Goal: Subscribe to service/newsletter

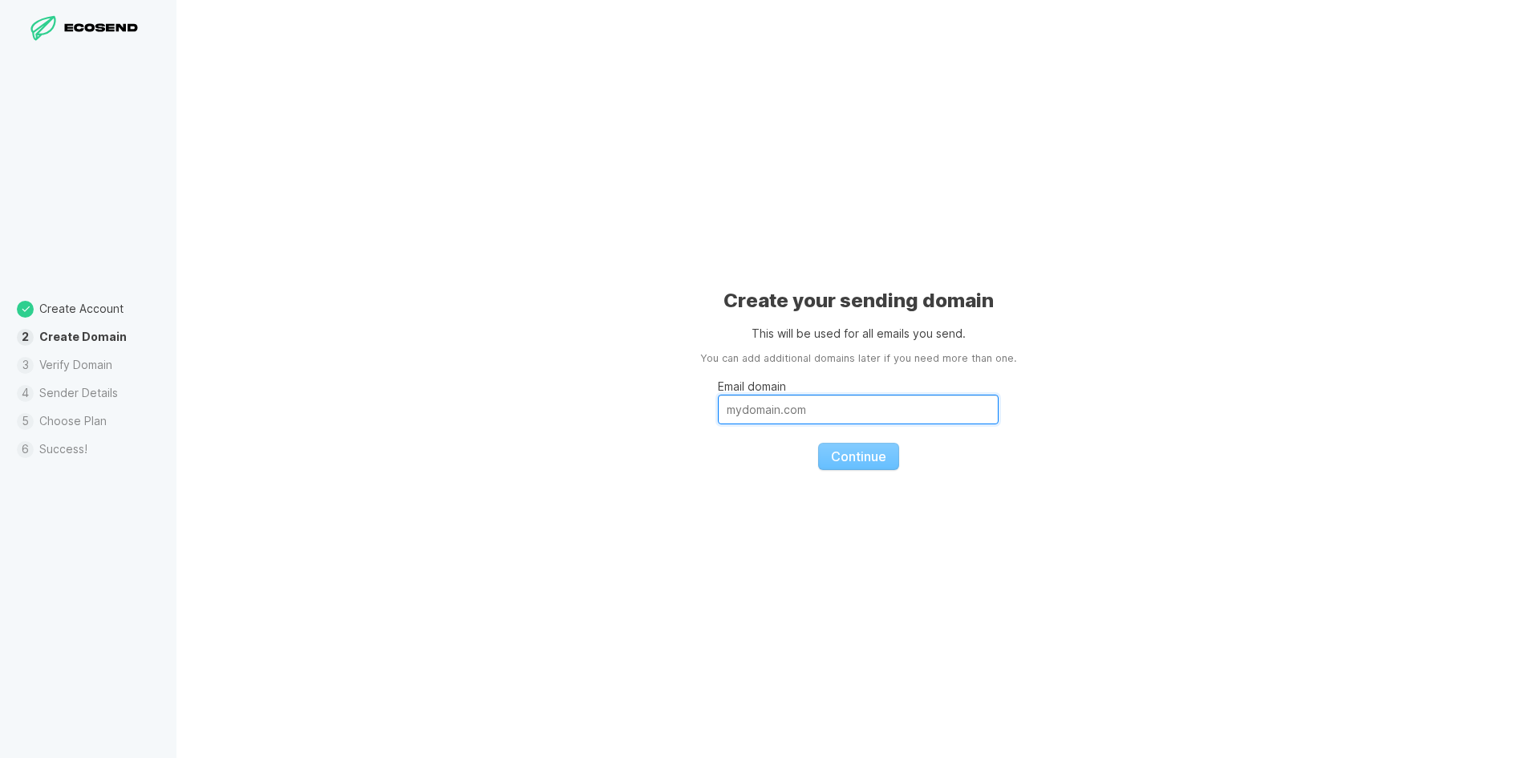
click at [819, 417] on input "Email domain" at bounding box center [858, 410] width 281 height 30
click at [930, 424] on input "Email domain" at bounding box center [858, 410] width 281 height 30
paste input "[DOMAIN_NAME]"
type input "[DOMAIN_NAME]"
click at [867, 459] on span "Continue" at bounding box center [858, 456] width 55 height 16
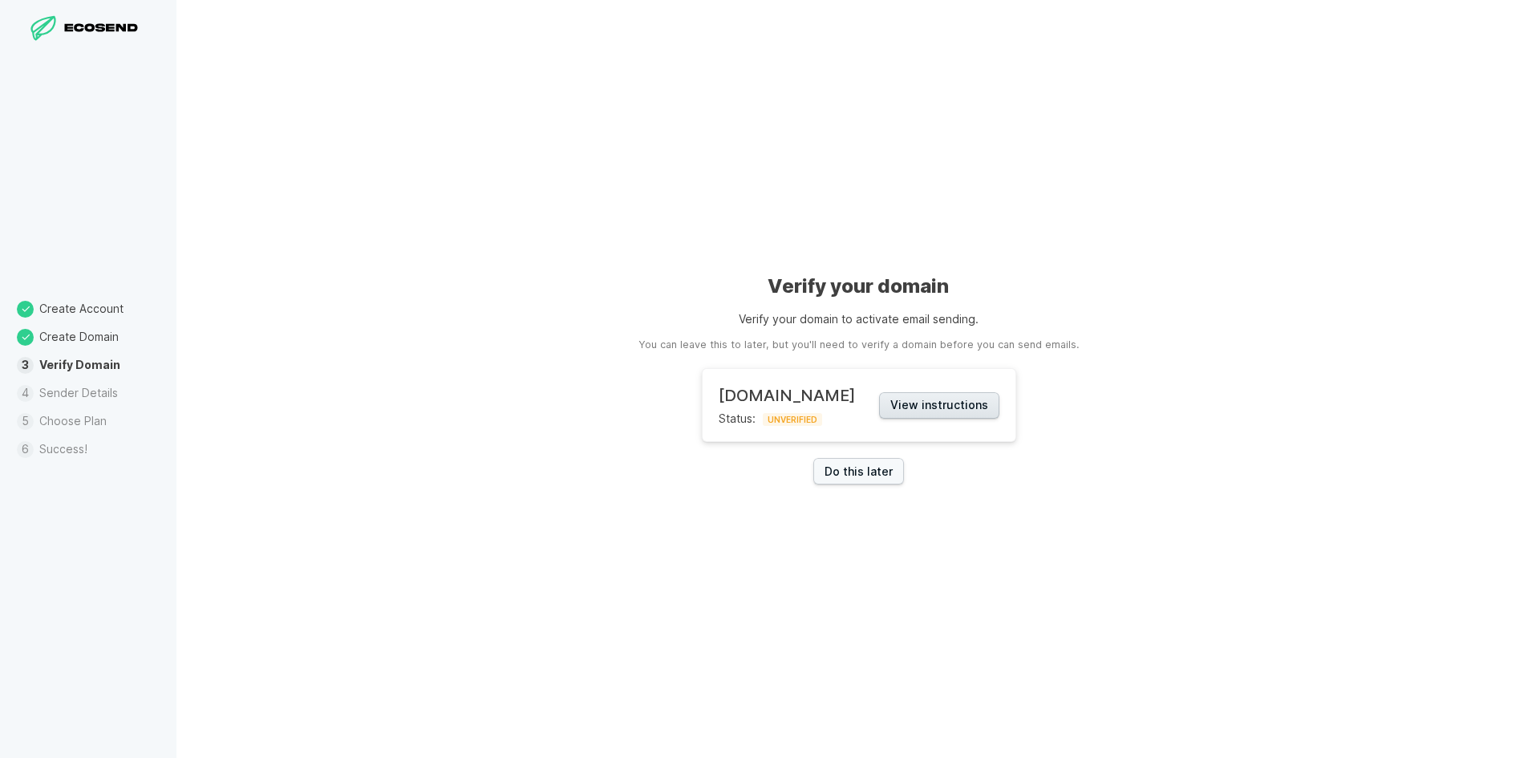
click at [916, 395] on button "View instructions" at bounding box center [939, 405] width 120 height 26
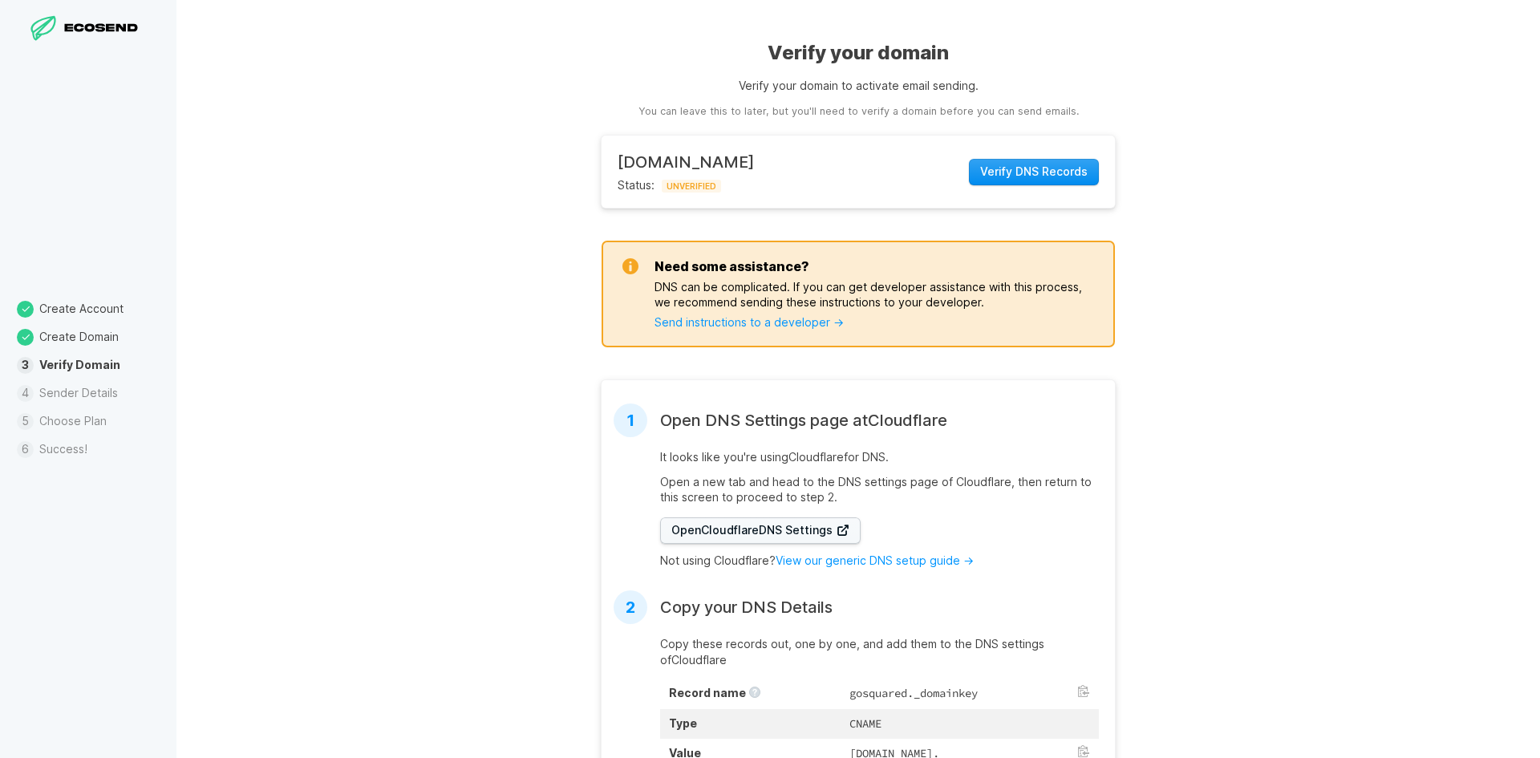
click at [1011, 183] on button "Verify DNS Records" at bounding box center [1034, 172] width 130 height 26
click at [1012, 181] on button "Verify DNS Records" at bounding box center [1034, 172] width 130 height 26
click at [84, 398] on li "Sender Details" at bounding box center [88, 393] width 176 height 28
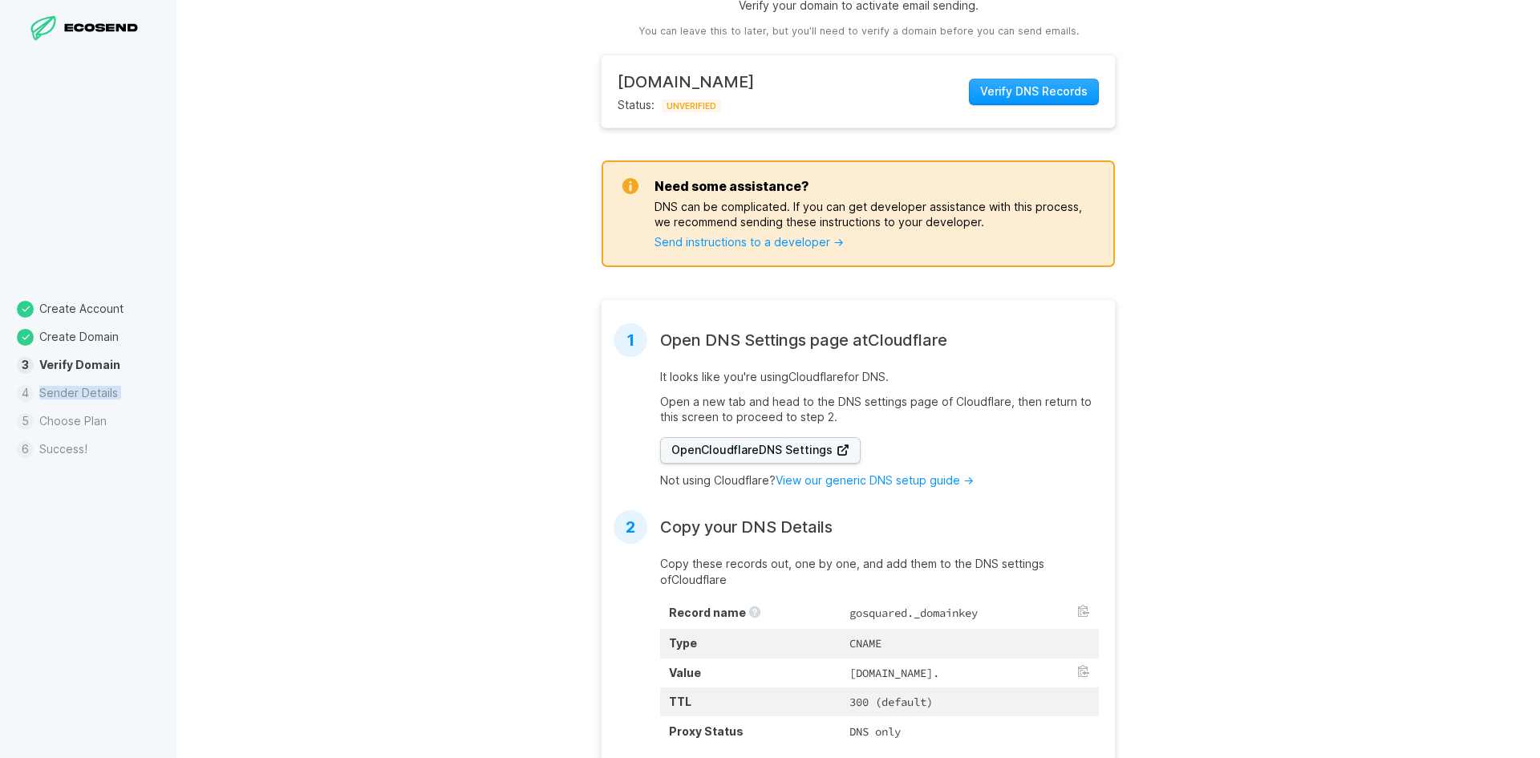
scroll to position [160, 0]
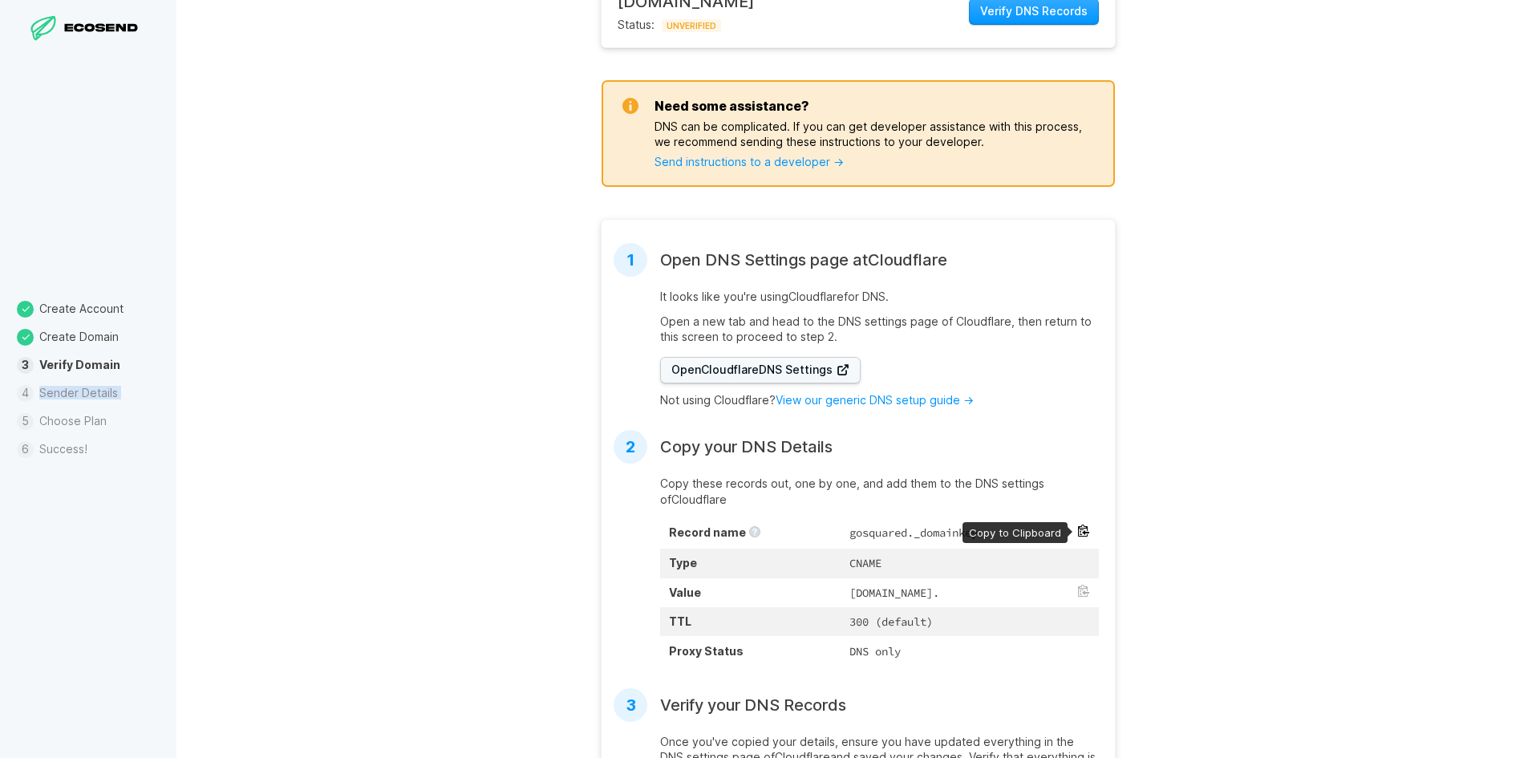
click at [1081, 535] on button at bounding box center [1083, 531] width 13 height 13
click at [700, 630] on th "TTL" at bounding box center [750, 621] width 180 height 29
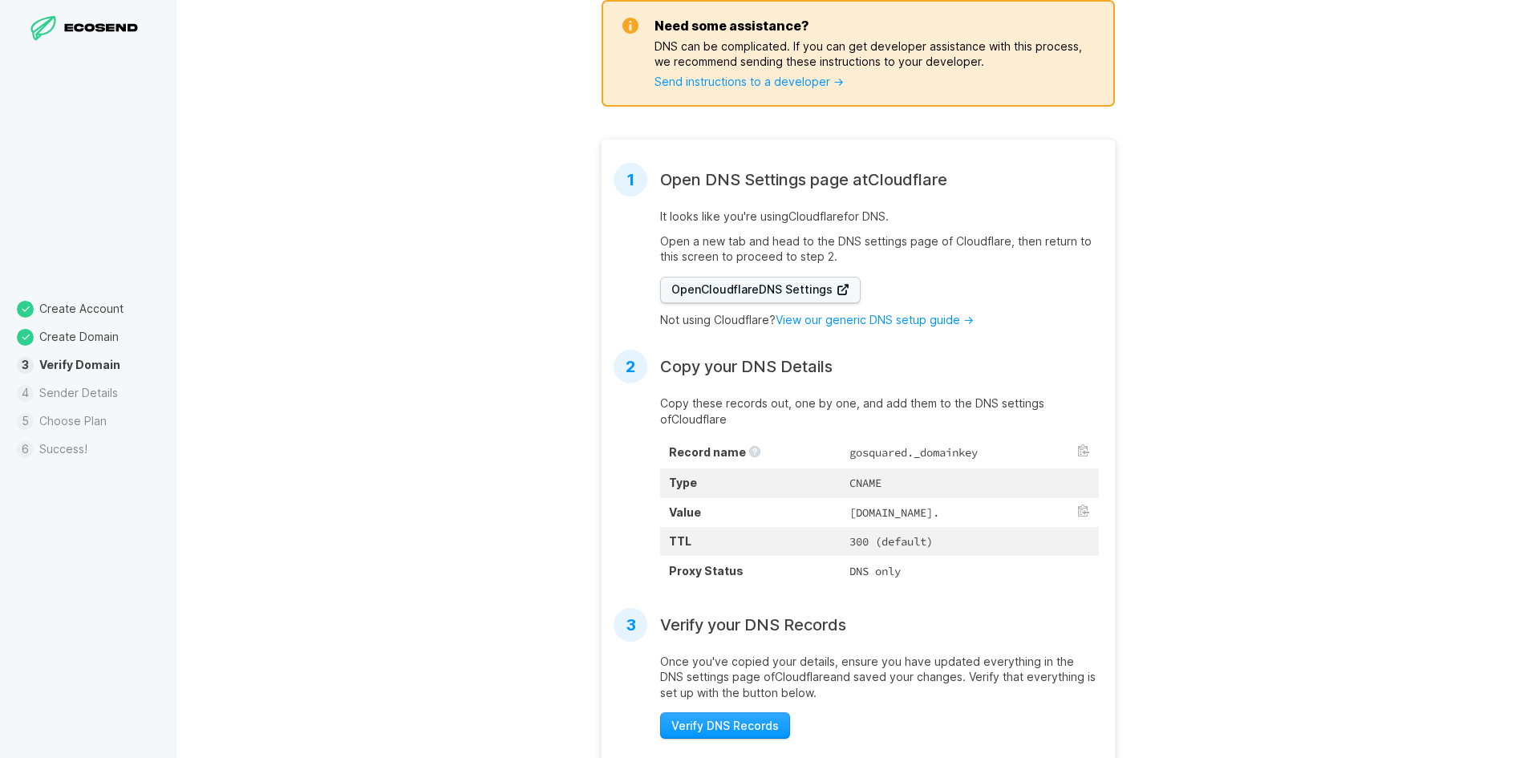
scroll to position [321, 0]
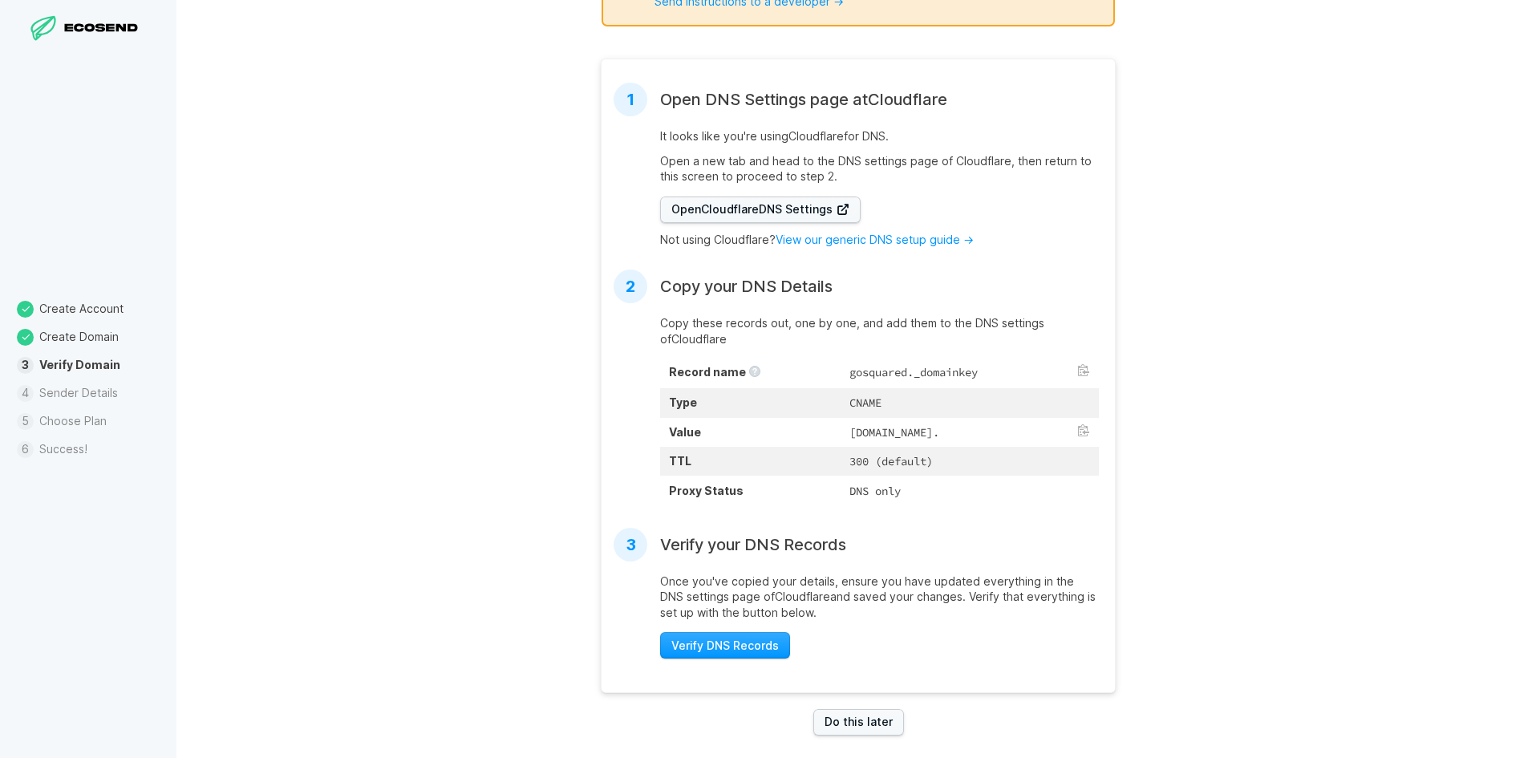
click at [841, 400] on td "CNAME" at bounding box center [970, 402] width 258 height 29
click at [1077, 371] on button at bounding box center [1083, 370] width 13 height 13
click at [1077, 370] on button at bounding box center [1083, 370] width 13 height 13
click at [1079, 435] on button at bounding box center [1083, 430] width 13 height 13
click at [722, 659] on button "Verify DNS Records" at bounding box center [725, 645] width 130 height 26
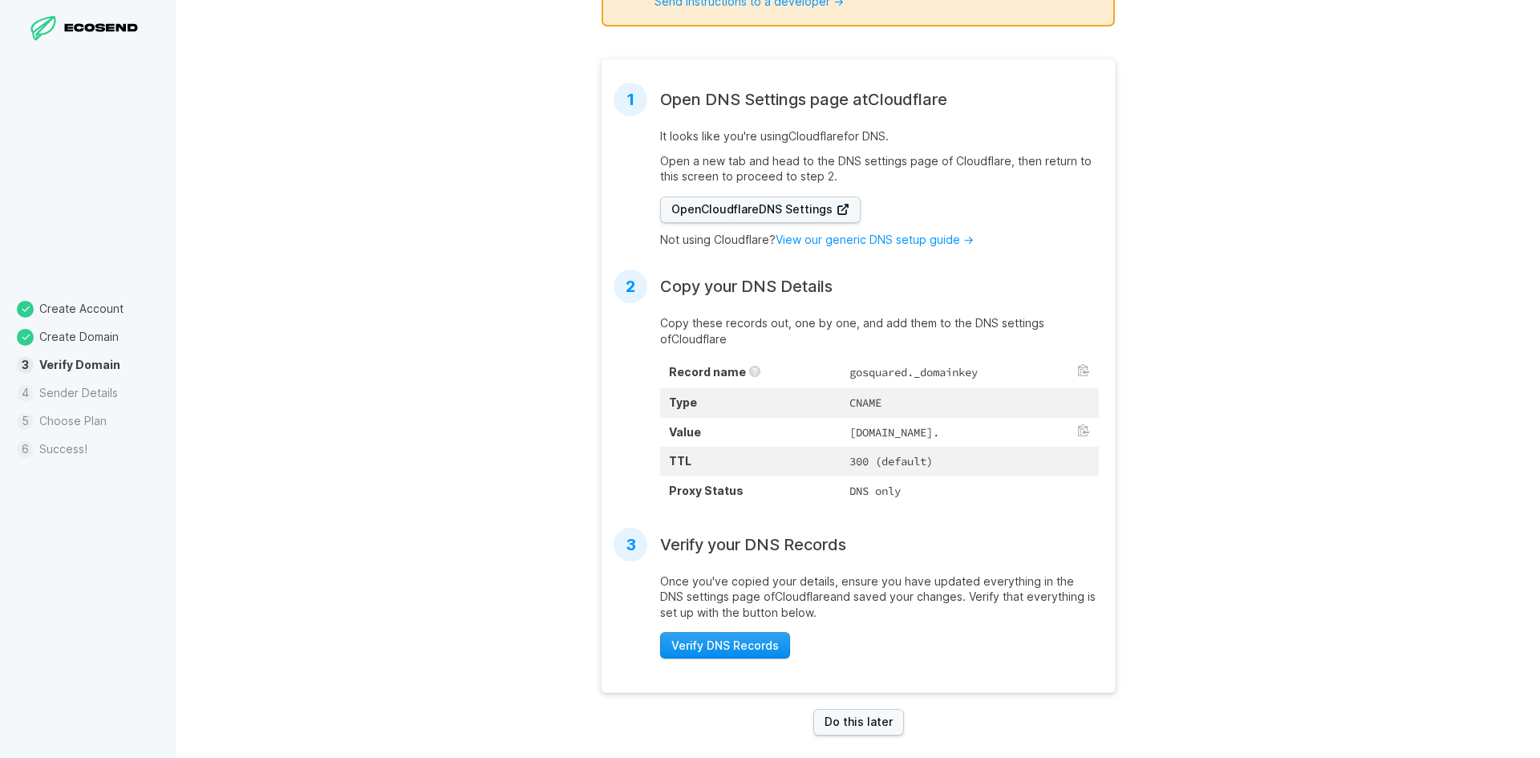
click at [750, 654] on span "Verify DNS Records" at bounding box center [724, 646] width 107 height 16
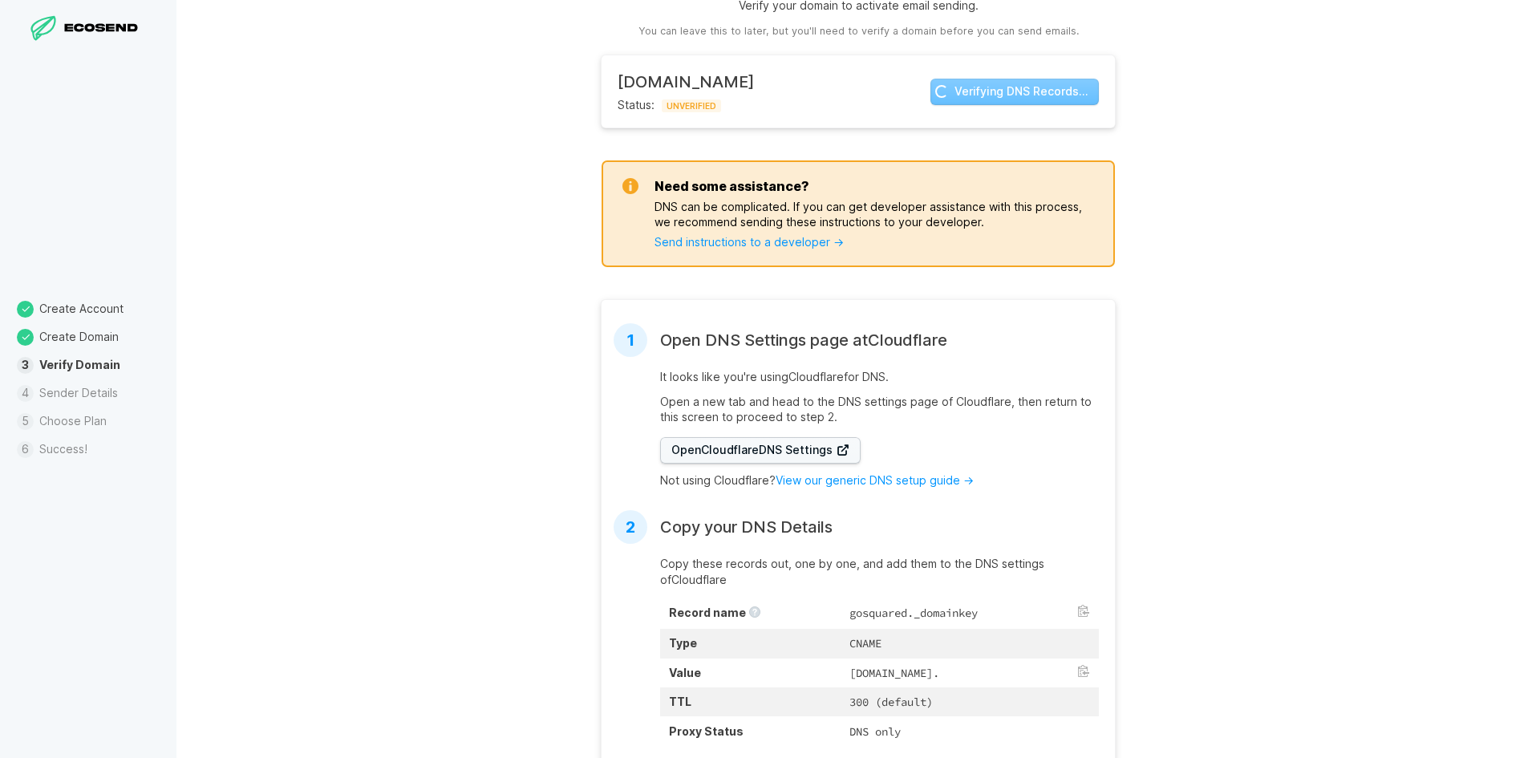
scroll to position [0, 0]
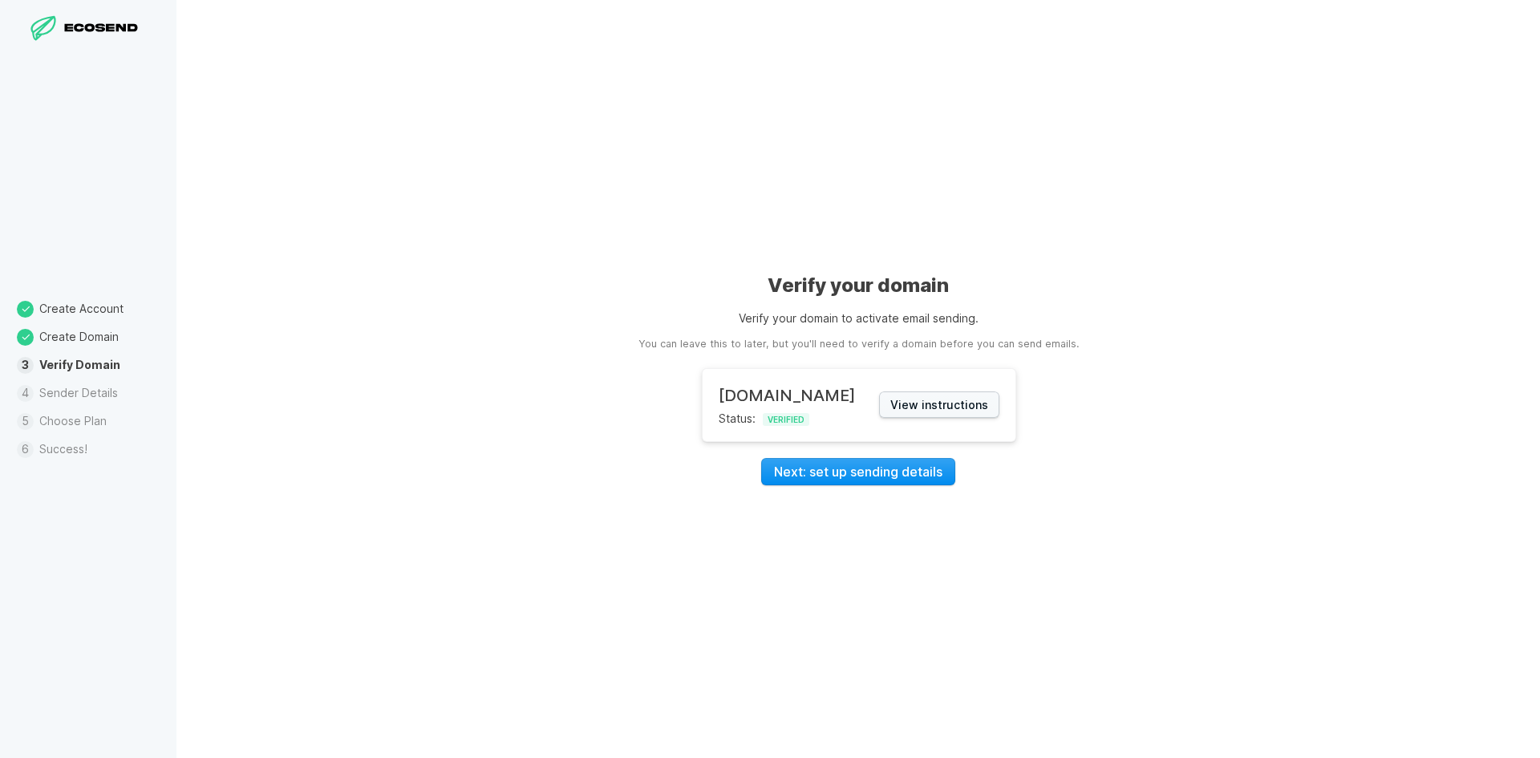
click at [882, 482] on link "Next: set up sending details" at bounding box center [858, 471] width 194 height 27
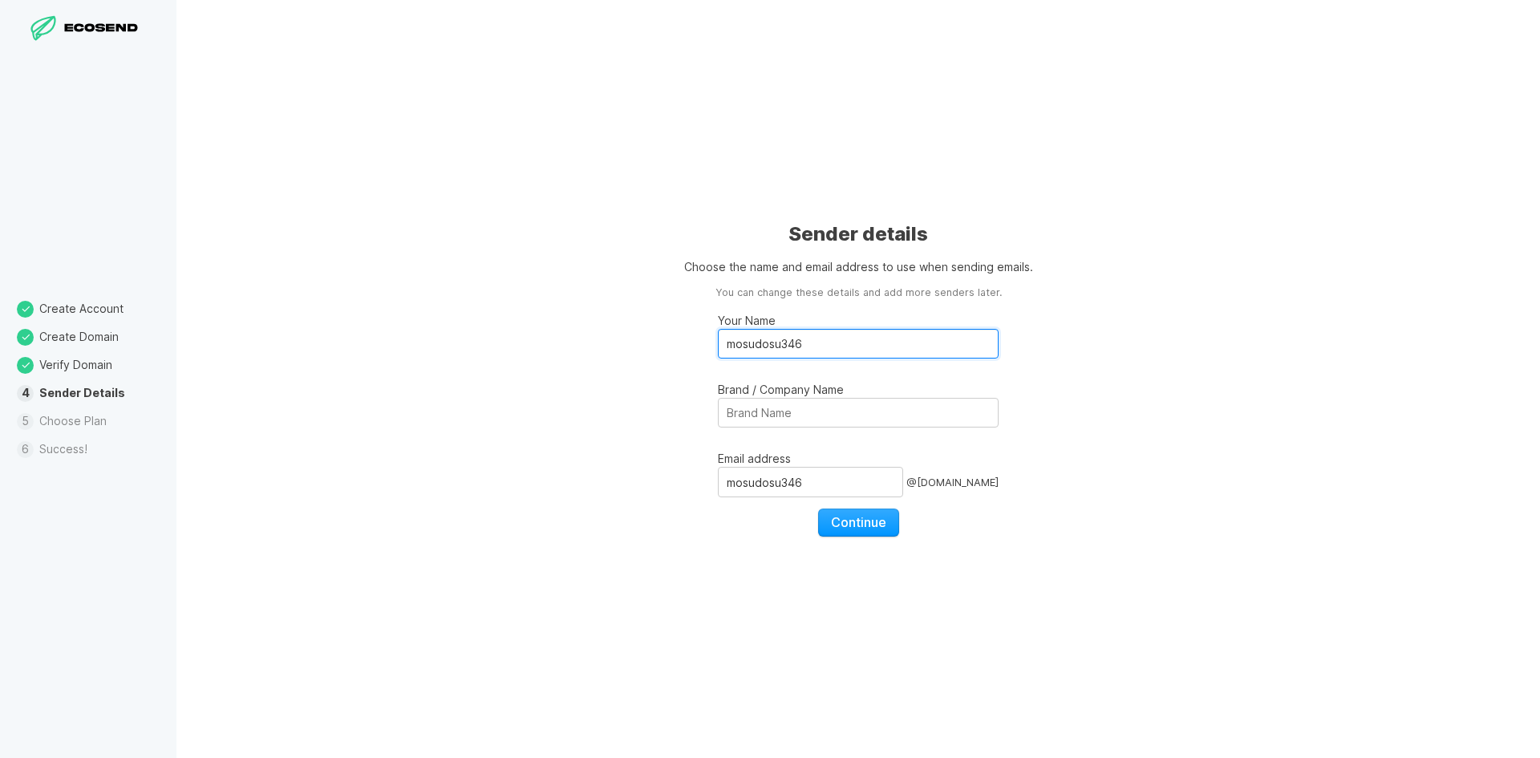
click at [836, 349] on input "mosudosu346" at bounding box center [858, 344] width 281 height 30
drag, startPoint x: 838, startPoint y: 351, endPoint x: 487, endPoint y: 345, distance: 351.4
click at [511, 347] on div "Sender details Choose the name and email address to use when sending emails. Yo…" at bounding box center [858, 379] width 1364 height 758
click at [866, 336] on input "mosudosu346" at bounding box center [858, 344] width 281 height 30
paste input "T͏e͏s͏l͏a͏ Recruitment Team"
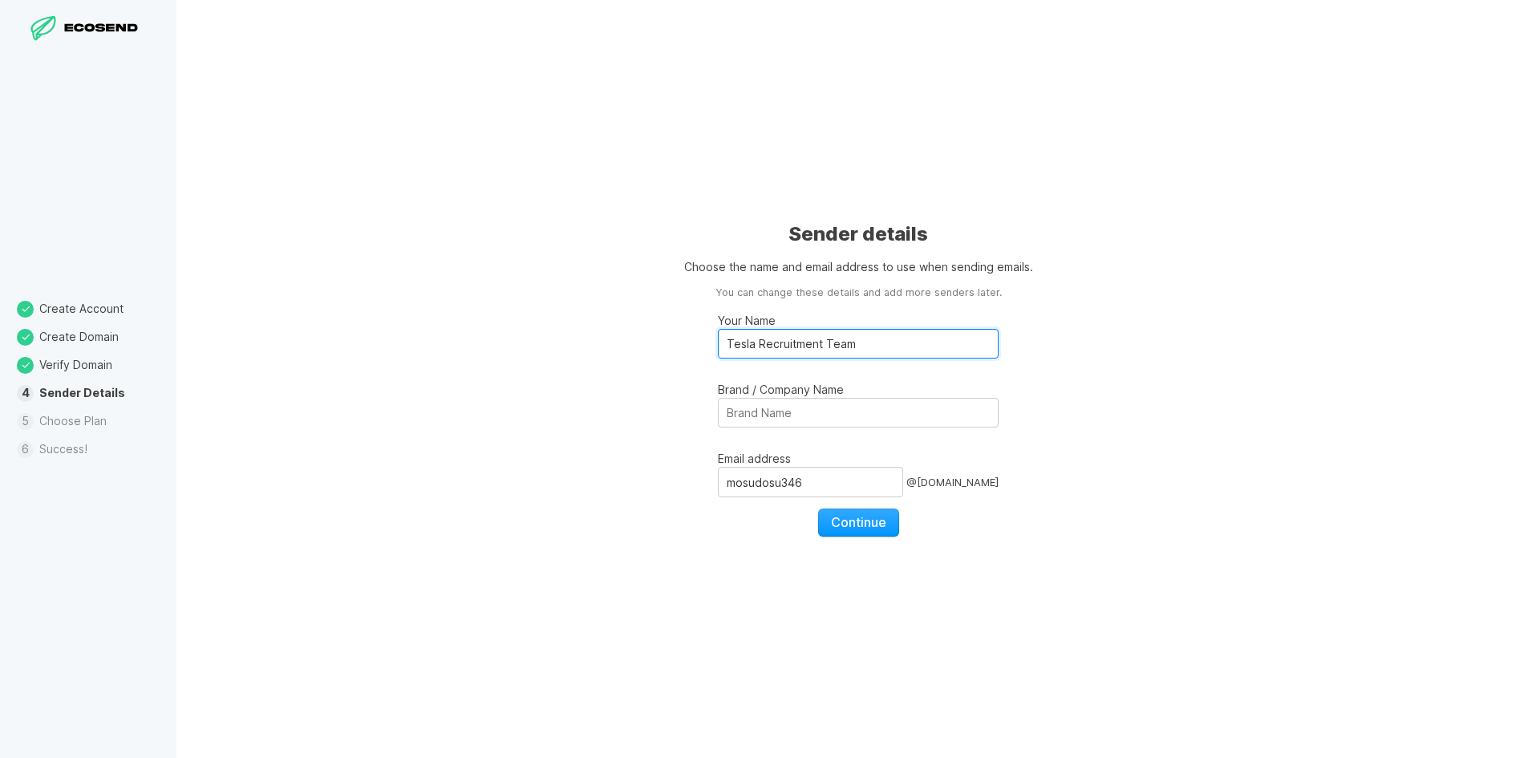
type input "T͏e͏s͏l͏a͏ Recruitment Team"
click at [841, 476] on input "mosudosu346" at bounding box center [810, 482] width 185 height 30
type input "[PERSON_NAME]"
click at [856, 517] on span "Continue" at bounding box center [858, 522] width 55 height 16
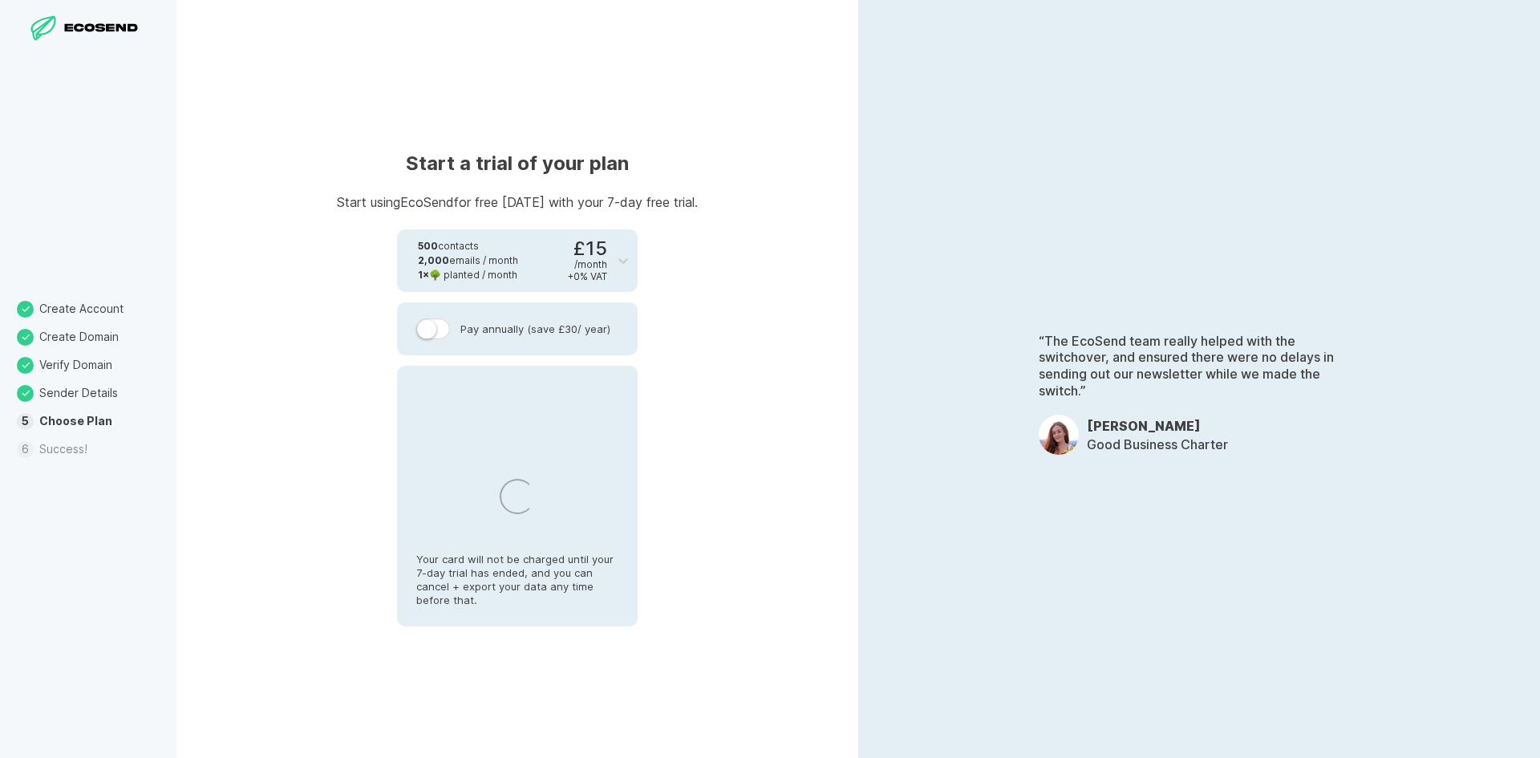
select select "GB"
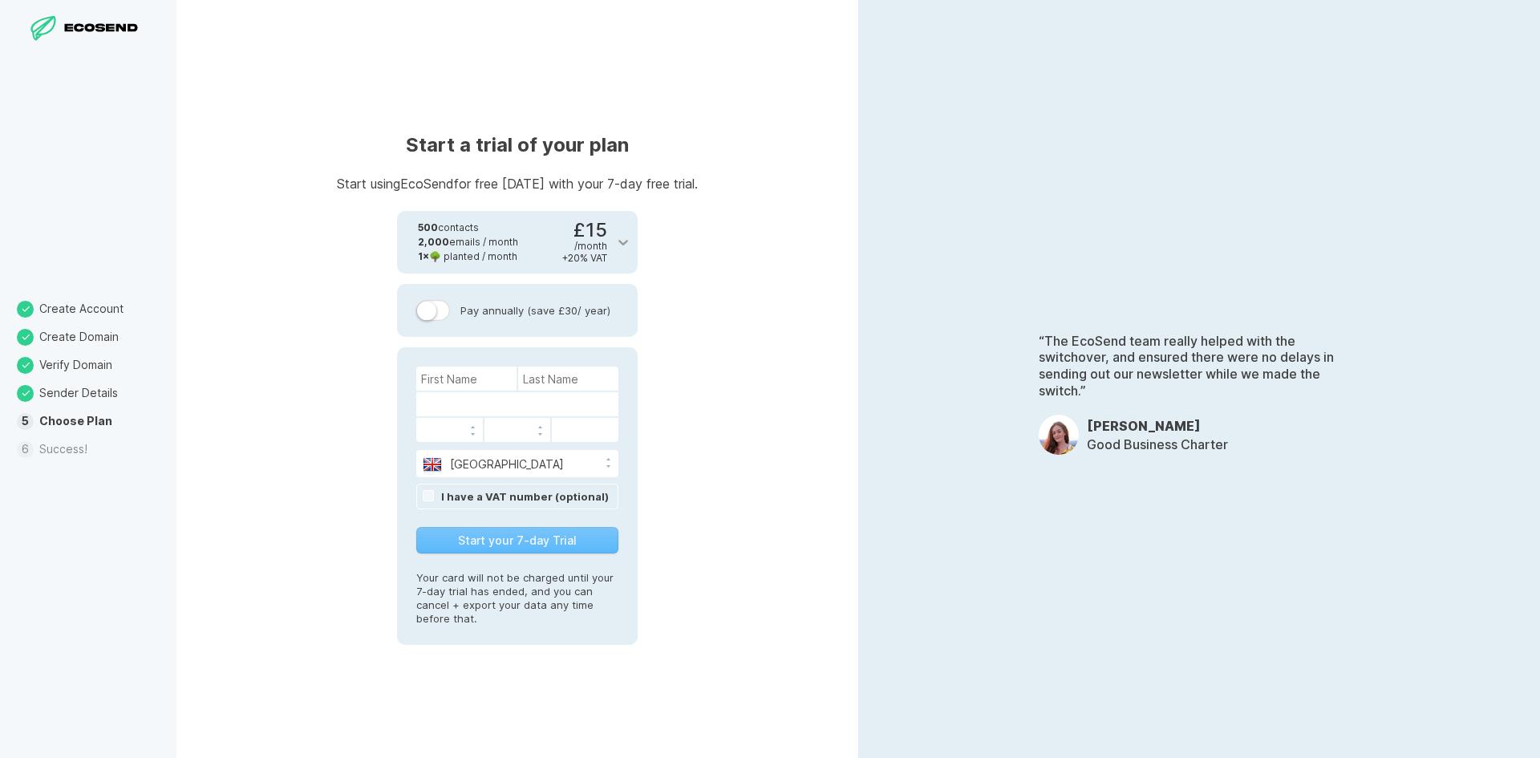
click at [622, 256] on div at bounding box center [623, 242] width 29 height 29
click at [623, 246] on icon at bounding box center [623, 242] width 16 height 16
click at [1074, 398] on p "“The EcoSend team really helped with the switchover, and ensured there were no …" at bounding box center [1199, 366] width 321 height 67
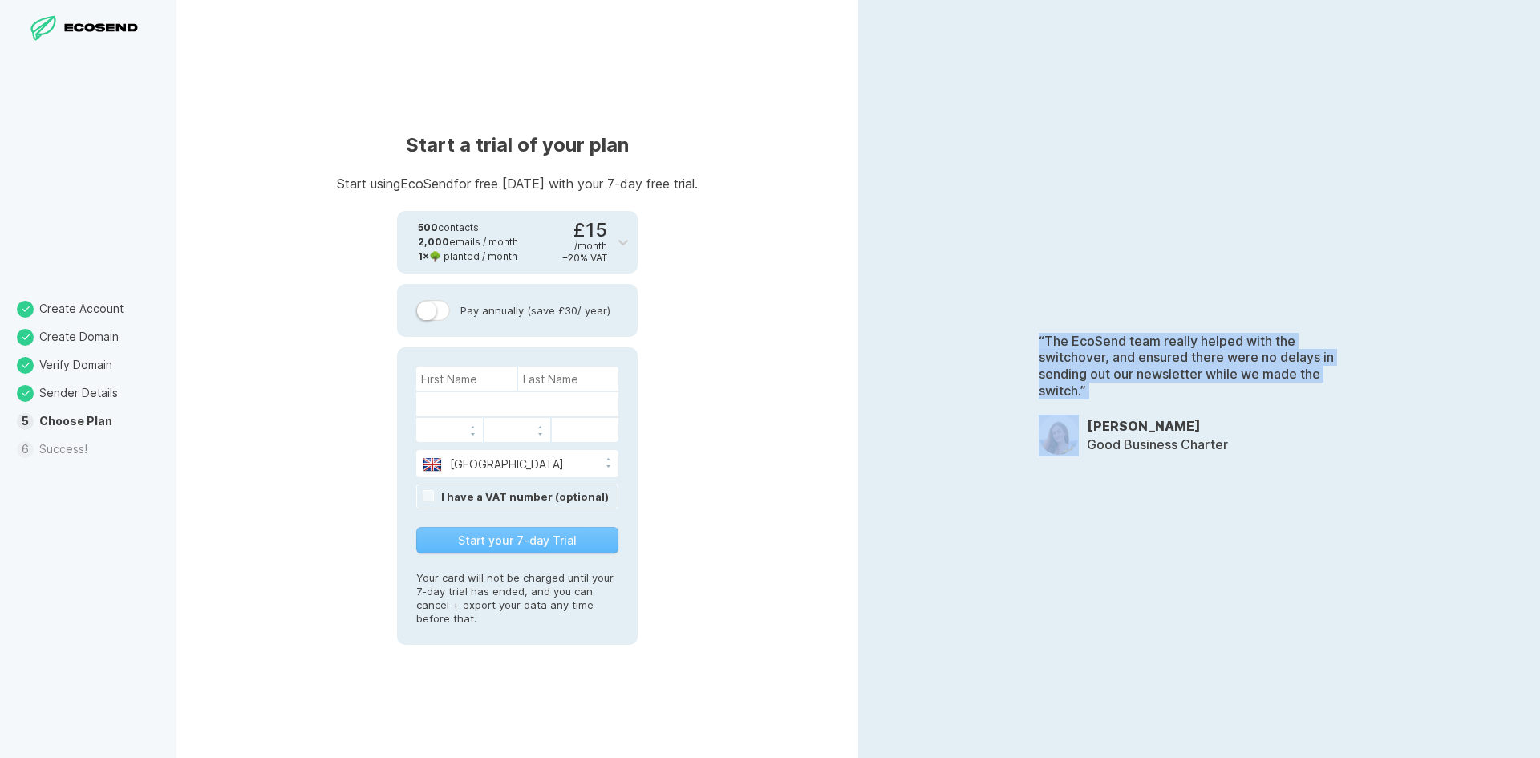
click at [1074, 398] on p "“The EcoSend team really helped with the switchover, and ensured there were no …" at bounding box center [1199, 366] width 321 height 67
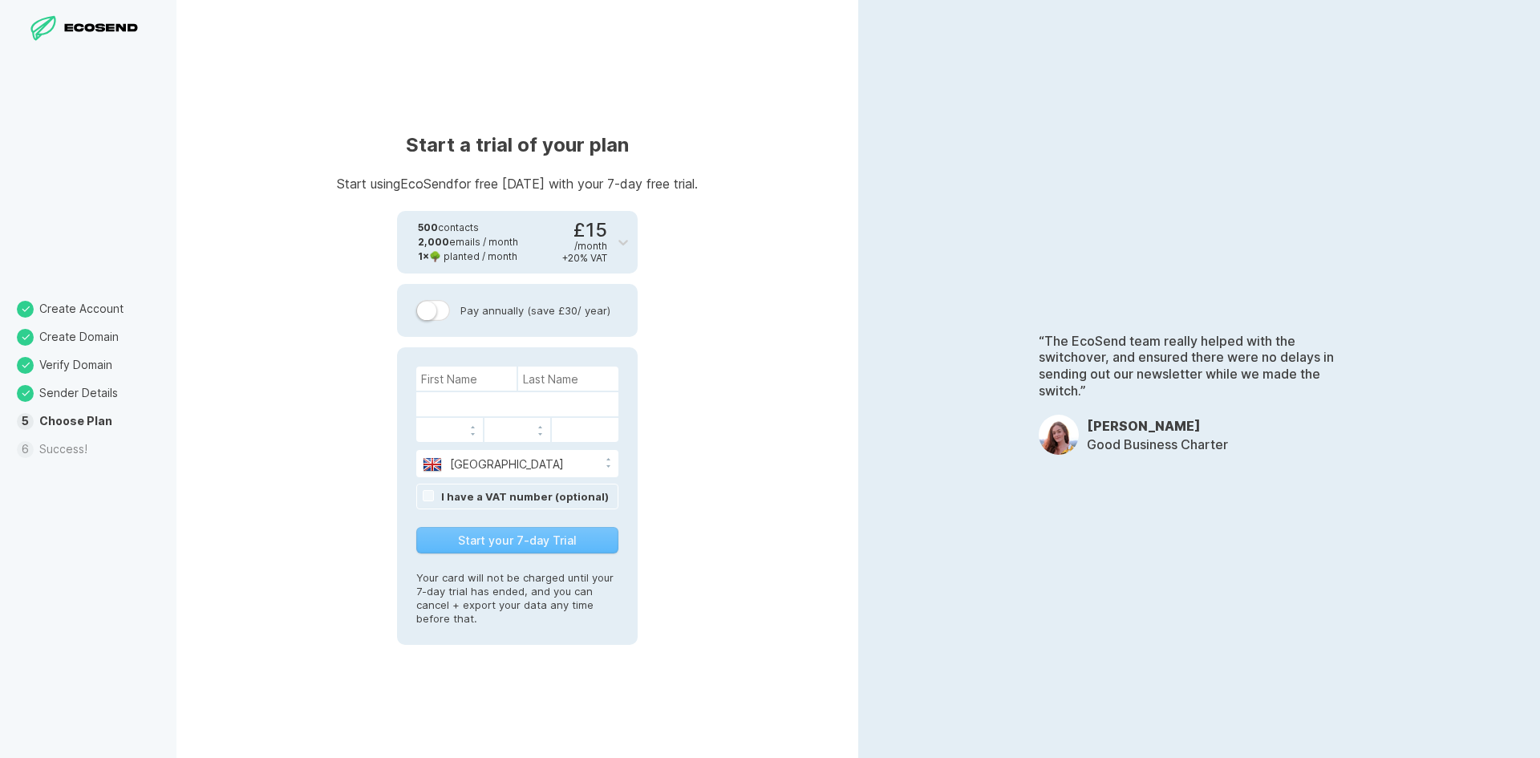
click at [591, 260] on div "+ 20 % VAT" at bounding box center [584, 258] width 45 height 12
